Goal: Task Accomplishment & Management: Use online tool/utility

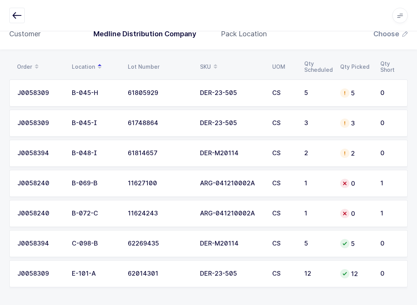
click at [382, 188] on td "1" at bounding box center [392, 183] width 32 height 27
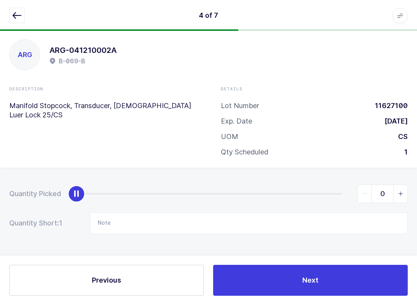
click at [406, 193] on span "slider between 0 and 1" at bounding box center [400, 194] width 14 height 18
type input "1"
click at [379, 278] on button "Next" at bounding box center [310, 280] width 195 height 31
click at [405, 191] on span "slider between 0 and 1" at bounding box center [400, 194] width 14 height 18
type input "1"
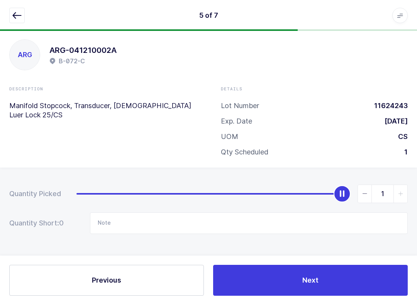
click at [386, 287] on button "Next" at bounding box center [310, 280] width 195 height 31
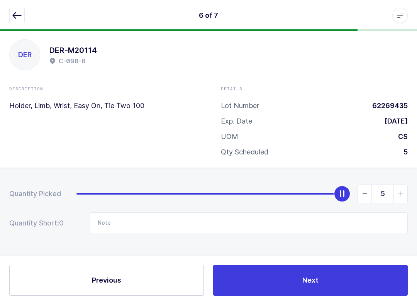
click at [14, 13] on icon "button" at bounding box center [16, 15] width 9 height 9
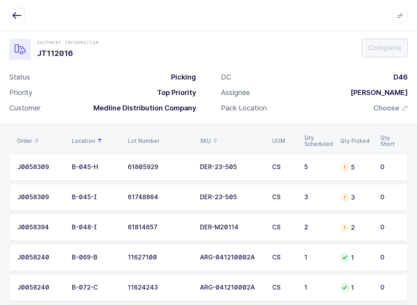
click at [394, 111] on span "Choose" at bounding box center [386, 107] width 26 height 9
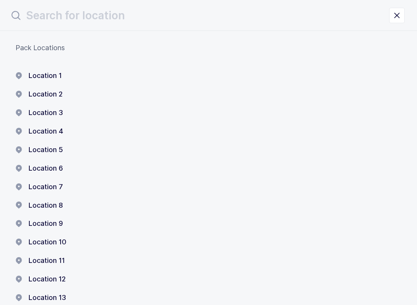
click at [52, 73] on button "Location 1" at bounding box center [38, 75] width 46 height 9
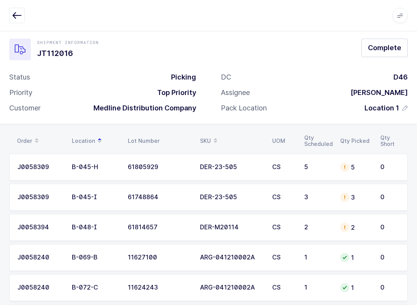
scroll to position [0, 0]
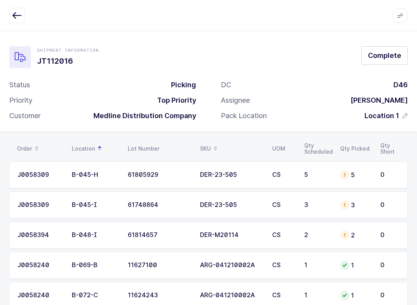
click at [388, 56] on span "Complete" at bounding box center [384, 56] width 33 height 10
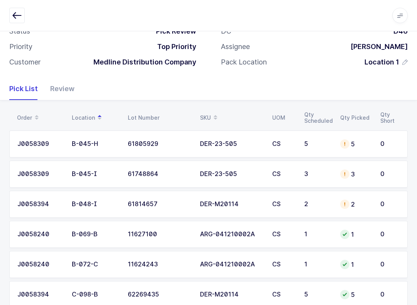
scroll to position [104, 0]
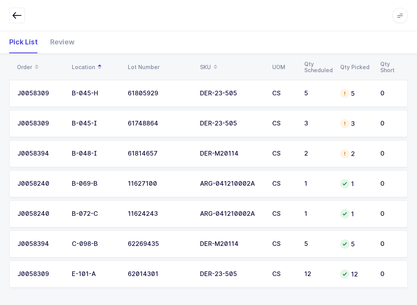
click at [58, 41] on div "Review" at bounding box center [59, 42] width 30 height 22
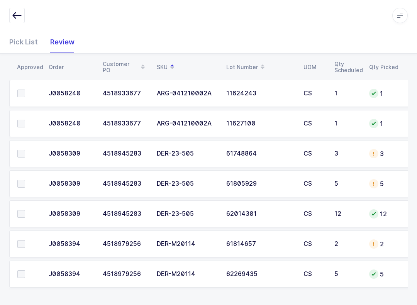
click at [25, 154] on label at bounding box center [28, 154] width 22 height 8
click at [25, 150] on input "checkbox" at bounding box center [25, 150] width 0 height 0
click at [23, 181] on span at bounding box center [21, 184] width 8 height 8
click at [25, 180] on input "checkbox" at bounding box center [25, 180] width 0 height 0
click at [25, 210] on span at bounding box center [21, 214] width 8 height 8
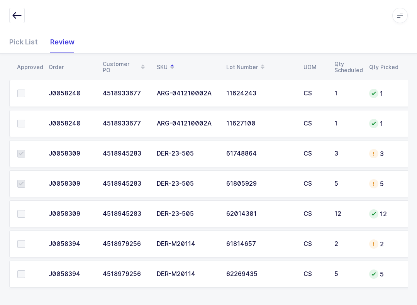
click at [25, 210] on input "checkbox" at bounding box center [25, 210] width 0 height 0
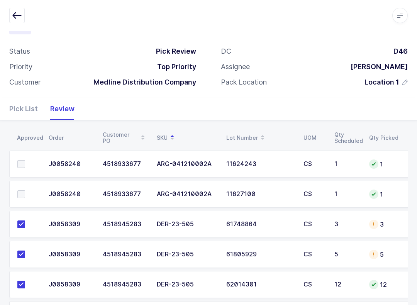
scroll to position [33, 0]
click at [23, 162] on span at bounding box center [21, 165] width 8 height 8
click at [25, 161] on input "checkbox" at bounding box center [25, 161] width 0 height 0
click at [22, 186] on td at bounding box center [26, 194] width 35 height 27
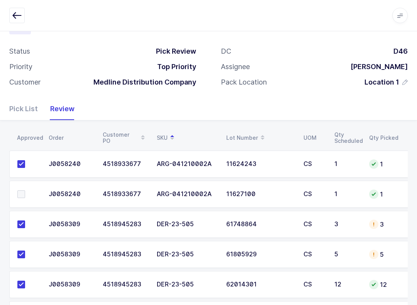
click at [22, 190] on span at bounding box center [21, 194] width 8 height 8
click at [25, 190] on input "checkbox" at bounding box center [25, 190] width 0 height 0
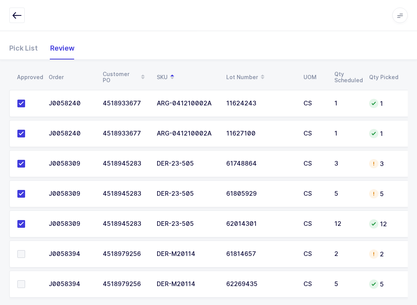
scroll to position [104, 0]
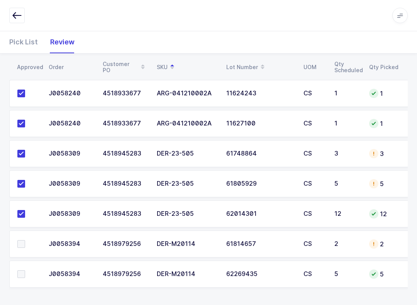
click at [20, 243] on span at bounding box center [21, 244] width 8 height 8
click at [25, 240] on input "checkbox" at bounding box center [25, 240] width 0 height 0
click at [18, 274] on span at bounding box center [21, 274] width 8 height 8
click at [25, 270] on input "checkbox" at bounding box center [25, 270] width 0 height 0
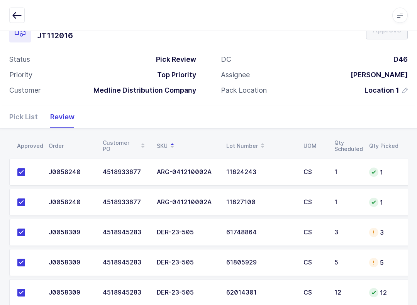
scroll to position [63, 0]
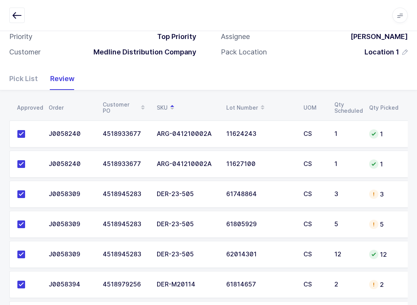
click at [213, 188] on td "DER-23-505" at bounding box center [186, 194] width 69 height 27
click at [25, 79] on div "Pick List" at bounding box center [26, 79] width 35 height 22
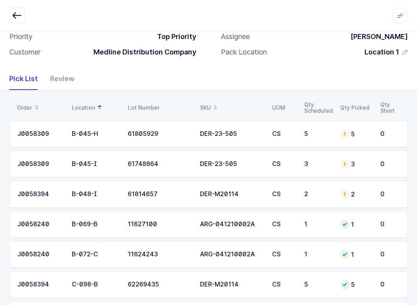
scroll to position [64, 0]
click at [200, 101] on div "SKU" at bounding box center [231, 107] width 63 height 13
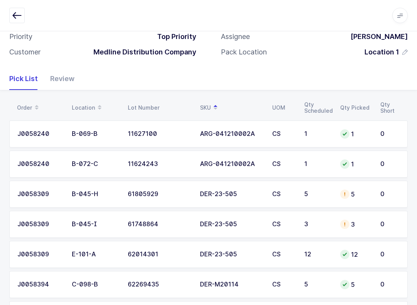
click at [34, 192] on div "J0058309" at bounding box center [39, 194] width 45 height 7
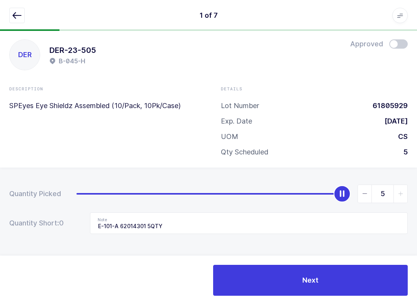
click at [335, 271] on button "Next" at bounding box center [310, 280] width 195 height 31
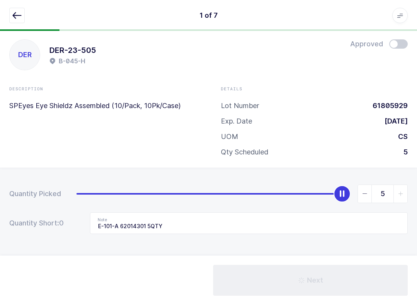
type input "E-101-A 62014301 3QTY"
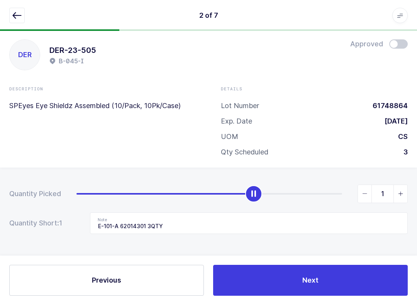
type input "0"
click at [201, 222] on input "E-101-A 62014301 3QTY" at bounding box center [249, 223] width 318 height 22
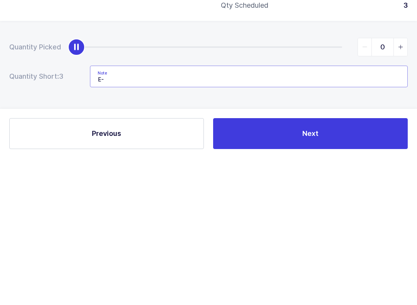
type input "E"
click at [43, 265] on button "Previous" at bounding box center [106, 280] width 195 height 31
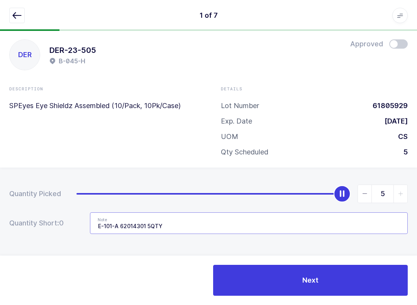
click at [230, 231] on input "E-101-A 62014301 5QTY" at bounding box center [249, 223] width 318 height 22
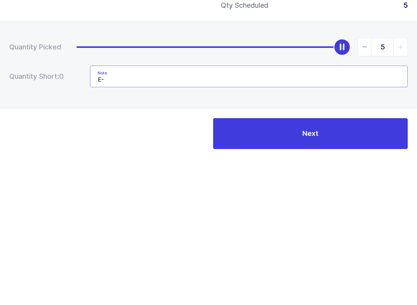
type input "E"
click at [369, 185] on span "slider between 0 and 5" at bounding box center [365, 194] width 14 height 18
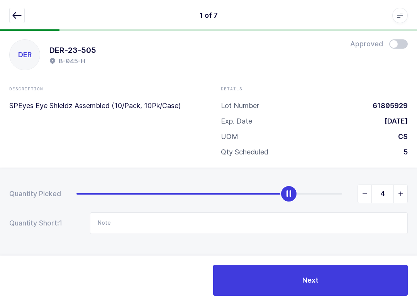
click at [369, 195] on span "slider between 0 and 5" at bounding box center [365, 194] width 14 height 18
click at [366, 197] on span "slider between 0 and 5" at bounding box center [365, 194] width 14 height 18
click at [369, 198] on span "slider between 0 and 5" at bounding box center [365, 194] width 14 height 18
click at [370, 199] on span "slider between 0 and 5" at bounding box center [365, 194] width 14 height 18
type input "0"
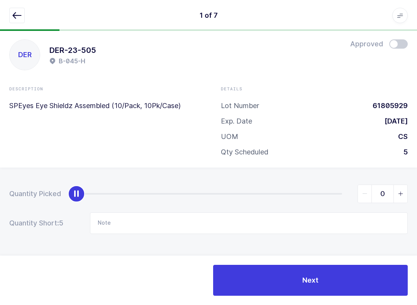
click at [370, 199] on span "slider between 0 and 5" at bounding box center [365, 194] width 14 height 18
click at [301, 281] on button "Next" at bounding box center [310, 280] width 195 height 31
click at [17, 11] on icon "button" at bounding box center [16, 15] width 9 height 9
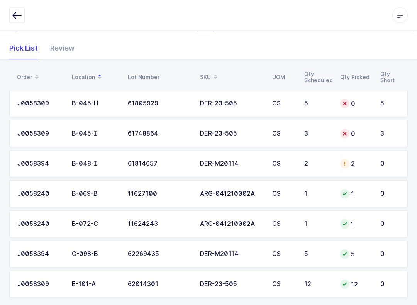
scroll to position [103, 0]
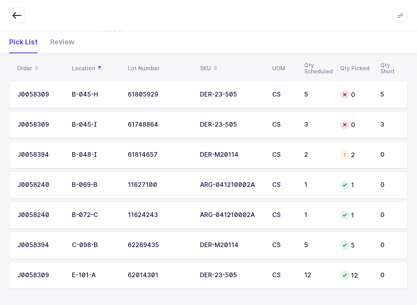
click at [29, 152] on div "J0058394" at bounding box center [39, 155] width 45 height 7
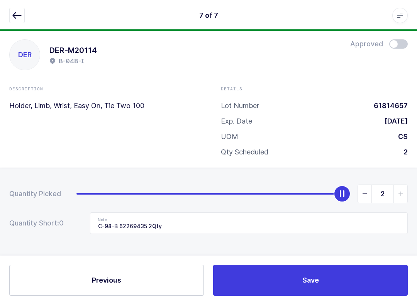
click at [364, 193] on icon "slider between 0 and 2" at bounding box center [364, 193] width 5 height 5
click at [365, 191] on icon "slider between 0 and 2" at bounding box center [364, 193] width 5 height 5
type input "0"
click at [193, 230] on input "C-98-B 62269435 2Qty" at bounding box center [249, 223] width 318 height 22
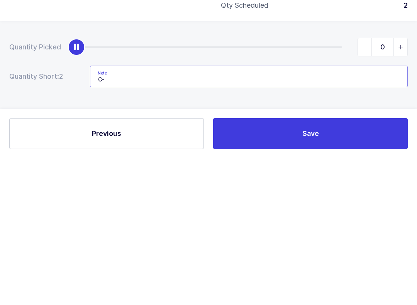
type input "C"
click at [312, 275] on span "Save" at bounding box center [310, 280] width 17 height 10
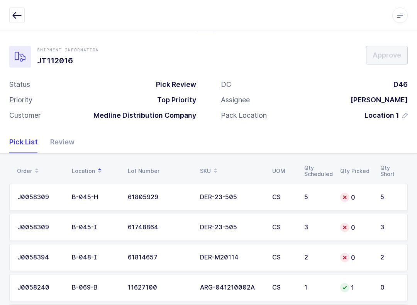
scroll to position [0, 0]
click at [10, 14] on button "button" at bounding box center [16, 15] width 15 height 15
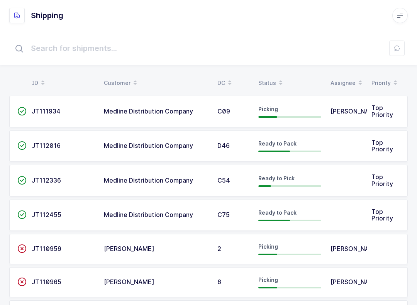
click at [270, 78] on div "Status" at bounding box center [289, 82] width 63 height 13
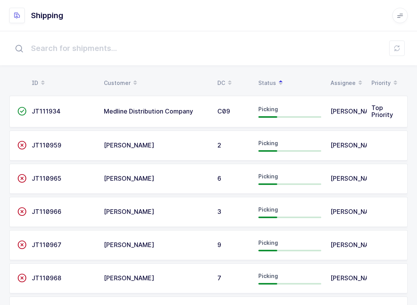
click at [396, 44] on button at bounding box center [396, 48] width 15 height 15
click at [354, 110] on div "[PERSON_NAME]" at bounding box center [346, 111] width 32 height 7
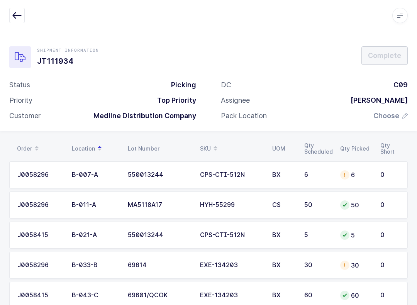
click at [17, 16] on icon "button" at bounding box center [16, 15] width 9 height 9
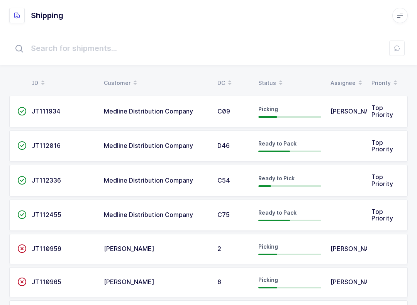
click at [353, 108] on div "[PERSON_NAME]" at bounding box center [346, 111] width 32 height 7
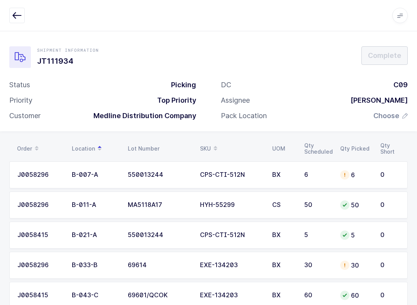
click at [327, 96] on div "Assignee [PERSON_NAME]" at bounding box center [314, 100] width 187 height 9
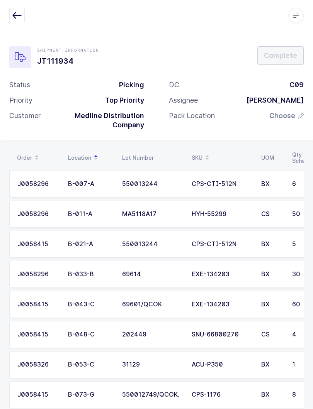
click at [5, 115] on div "Status Picking Priority Top Priority Customer Medline Distribution Company" at bounding box center [76, 108] width 159 height 56
